Goal: Task Accomplishment & Management: Complete application form

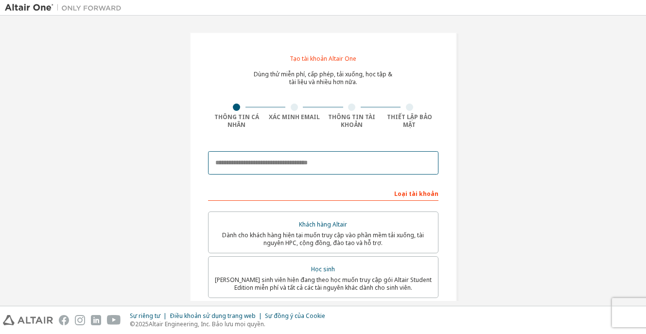
click at [317, 160] on input "email" at bounding box center [323, 162] width 230 height 23
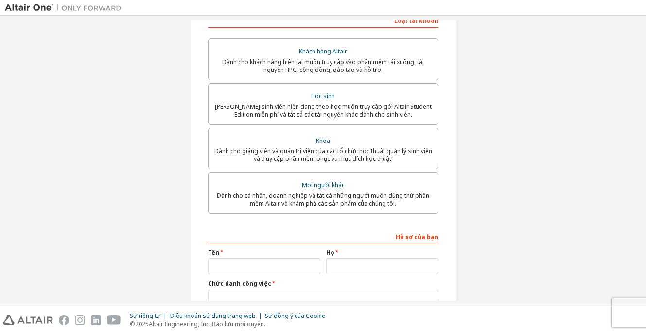
scroll to position [172, 0]
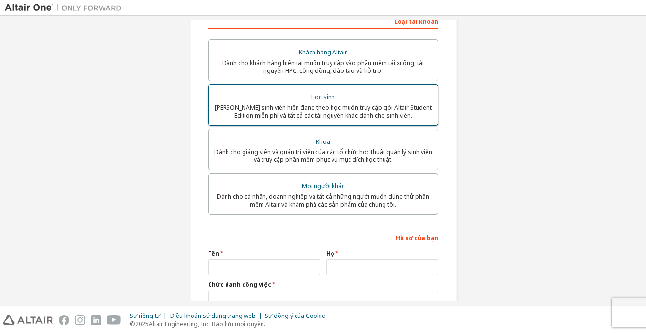
click at [364, 114] on font "[PERSON_NAME] sinh viên hiện đang theo học muốn truy cập gói Altair Student Edi…" at bounding box center [323, 112] width 217 height 16
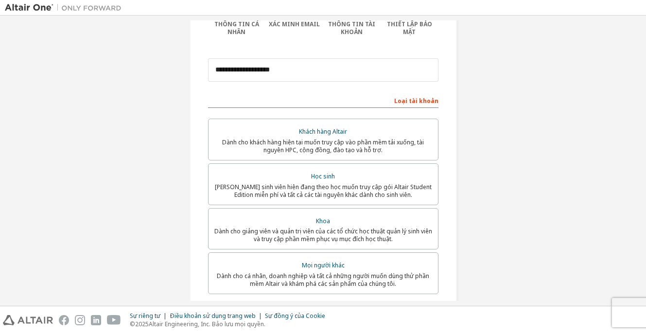
scroll to position [89, 0]
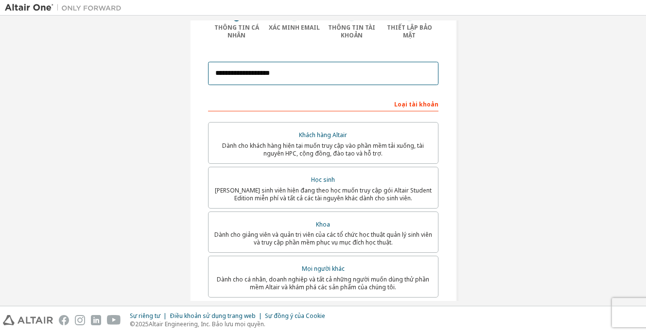
click at [275, 74] on input "**********" at bounding box center [323, 73] width 230 height 23
type input "**********"
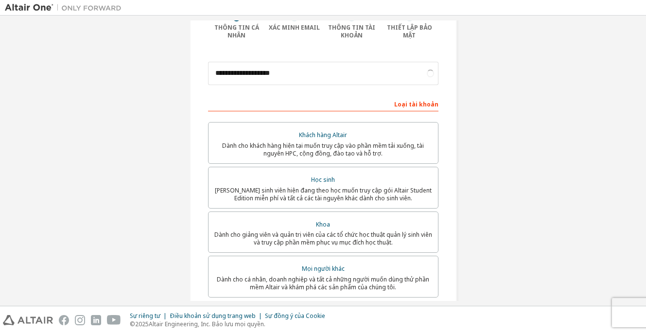
click at [463, 121] on div "**********" at bounding box center [323, 193] width 291 height 525
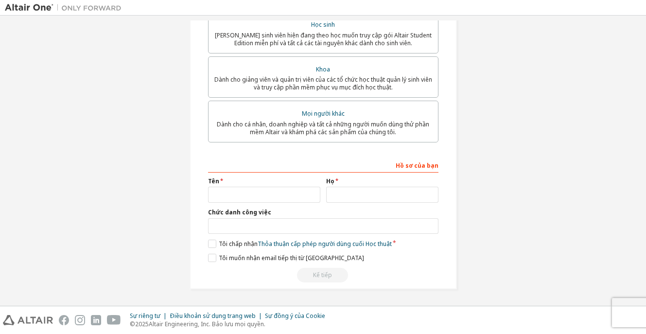
scroll to position [280, 0]
click at [298, 197] on input "text" at bounding box center [264, 195] width 112 height 16
type input "*"
type input "********"
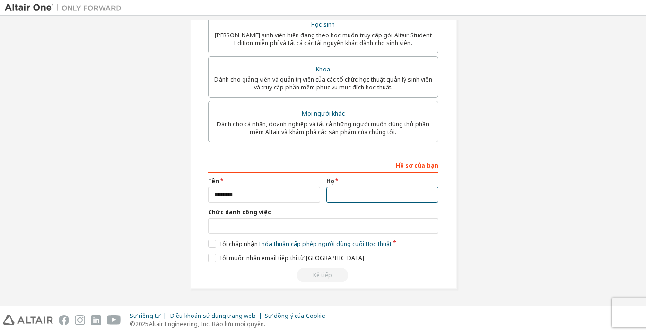
click at [373, 197] on input "text" at bounding box center [382, 195] width 112 height 16
type input "******"
click at [208, 245] on label "Tôi chấp nhận Thỏa thuận cấp phép người dùng cuối Học thuật" at bounding box center [300, 244] width 184 height 8
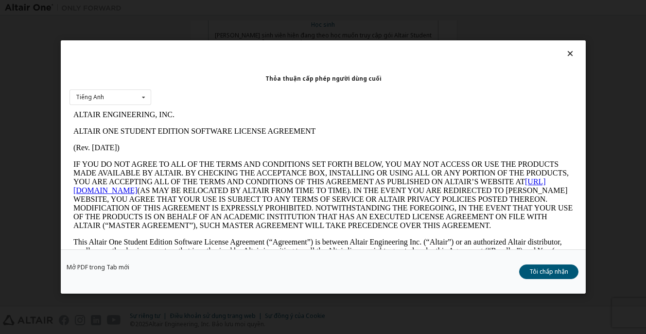
scroll to position [9, 0]
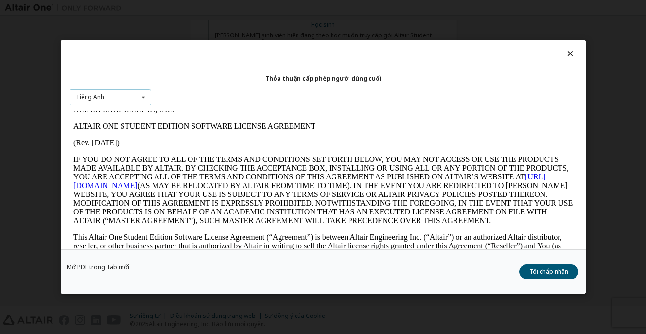
click at [127, 98] on div "Tiếng Anh Tiếng Anh" at bounding box center [110, 97] width 82 height 16
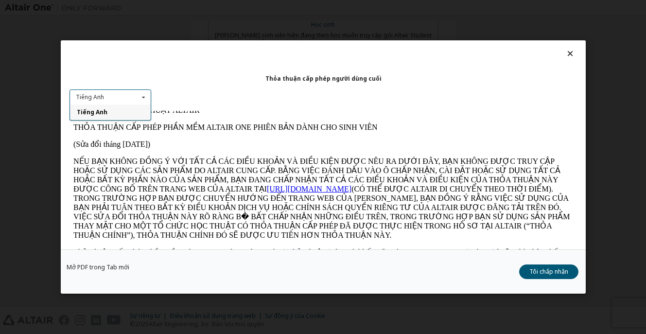
click at [143, 95] on icon at bounding box center [143, 97] width 12 height 15
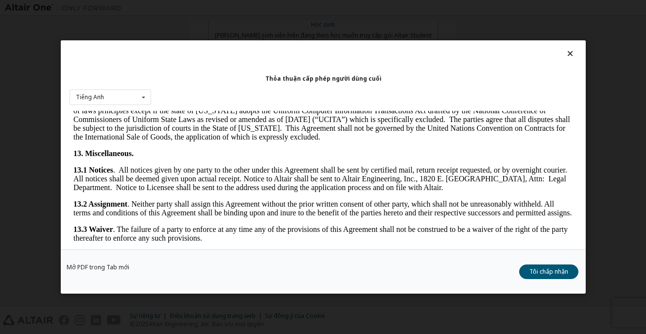
scroll to position [1675, 0]
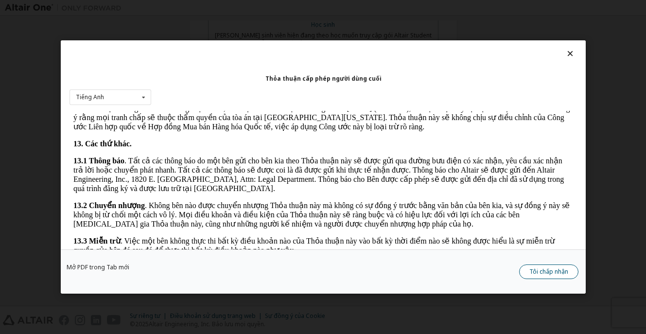
click at [548, 275] on font "Tôi chấp nhận" at bounding box center [548, 271] width 39 height 8
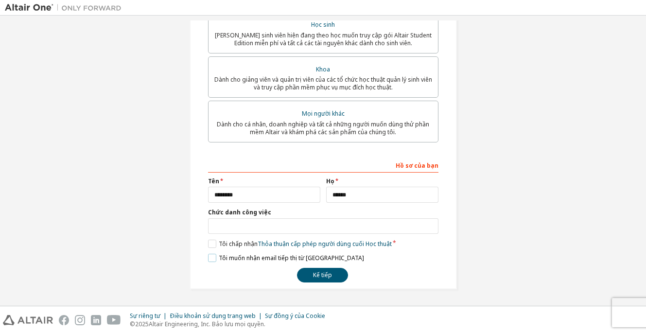
click at [209, 257] on label "Tôi muốn nhận email tiếp thị từ [GEOGRAPHIC_DATA]" at bounding box center [286, 258] width 156 height 8
click at [209, 259] on label "Tôi muốn nhận email tiếp thị từ [GEOGRAPHIC_DATA]" at bounding box center [286, 258] width 156 height 8
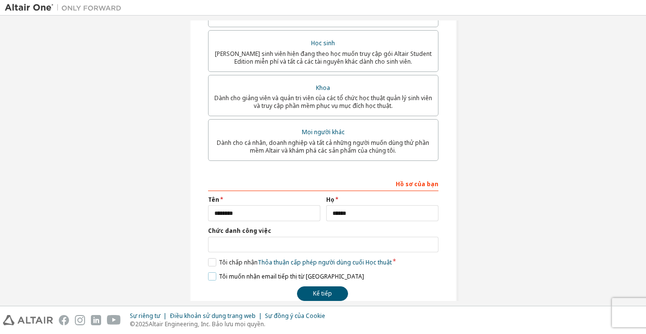
scroll to position [247, 0]
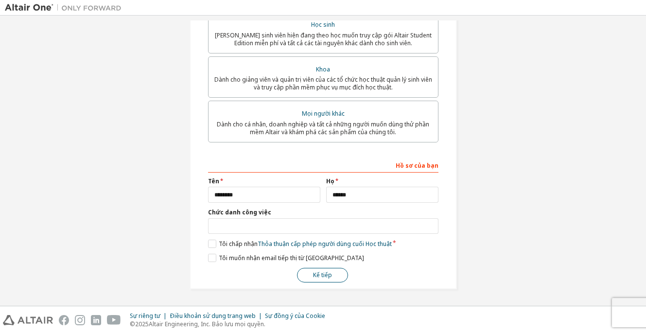
click at [331, 276] on button "Kế tiếp" at bounding box center [322, 275] width 51 height 15
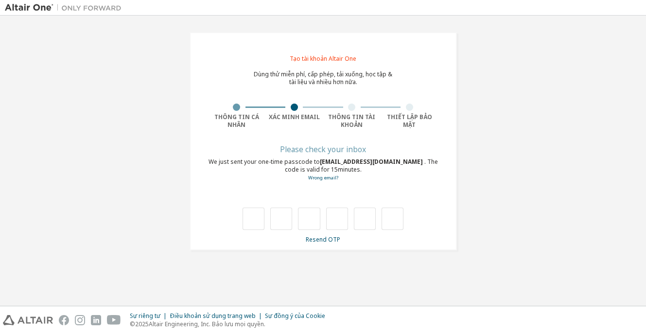
scroll to position [0, 0]
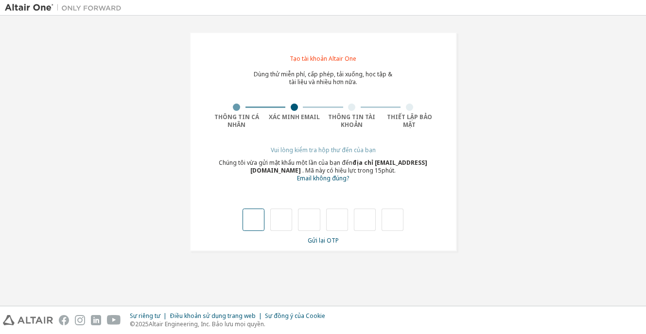
type input "*"
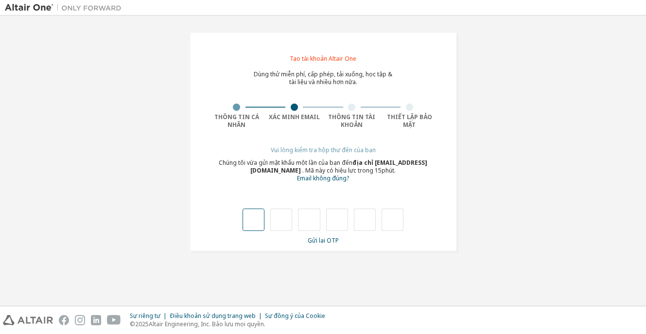
type input "*"
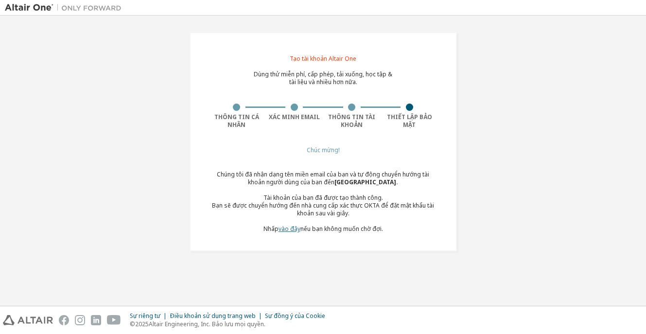
click at [294, 226] on font "vào đây" at bounding box center [289, 229] width 22 height 8
